Goal: Complete application form

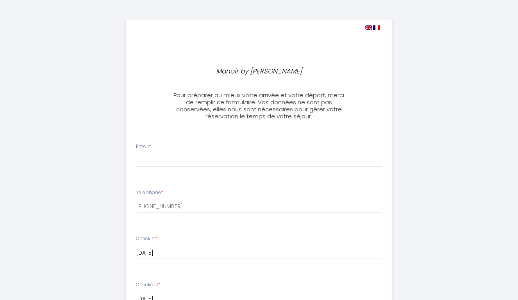
select select
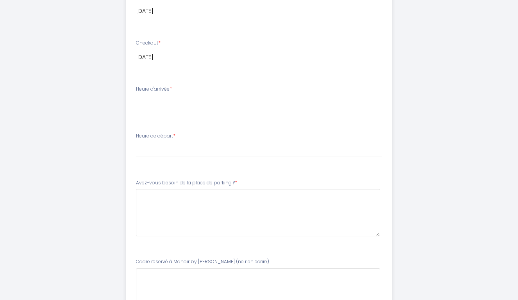
scroll to position [242, 0]
type input "[EMAIL_ADDRESS][DOMAIN_NAME]"
select select "18:00"
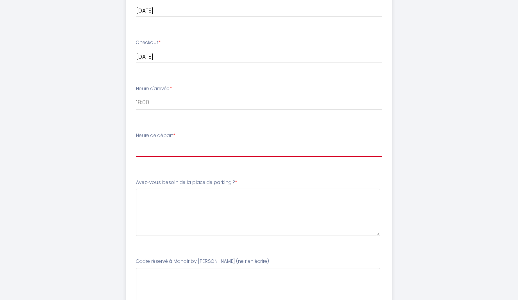
select select "09:00"
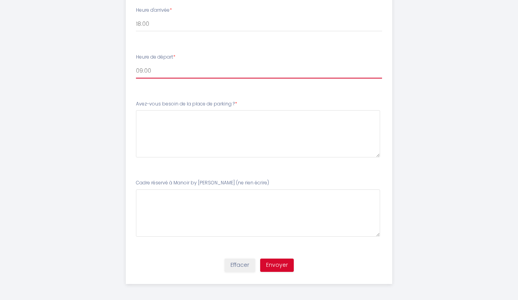
scroll to position [320, 0]
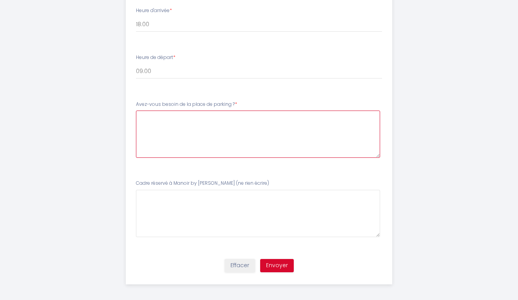
click at [214, 117] on \?6 at bounding box center [258, 134] width 245 height 47
type \?6 "En principe non."
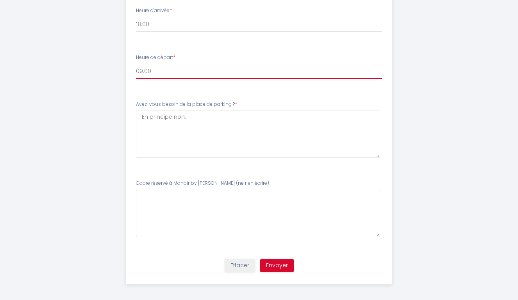
select select "11:00"
click at [284, 259] on button "Envoyer" at bounding box center [277, 265] width 34 height 13
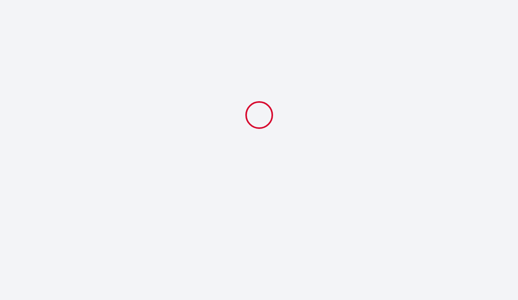
select select "18:00"
select select "11:00"
